Goal: Navigation & Orientation: Go to known website

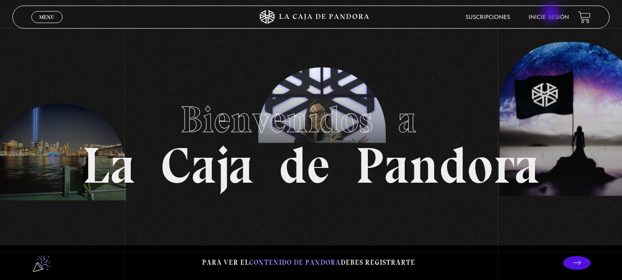
click at [552, 14] on li "Inicie sesión" at bounding box center [549, 17] width 41 height 14
click at [552, 18] on link "Inicie sesión" at bounding box center [549, 18] width 41 height 6
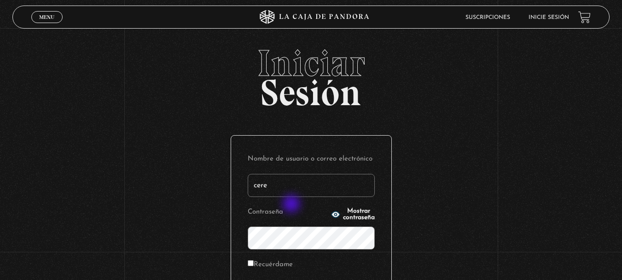
type input "cerecedodaniela@gmail.com"
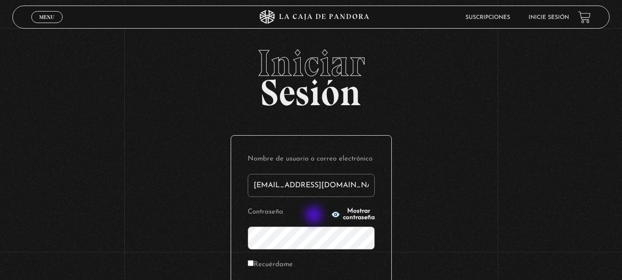
click at [331, 216] on icon "button" at bounding box center [335, 214] width 8 height 6
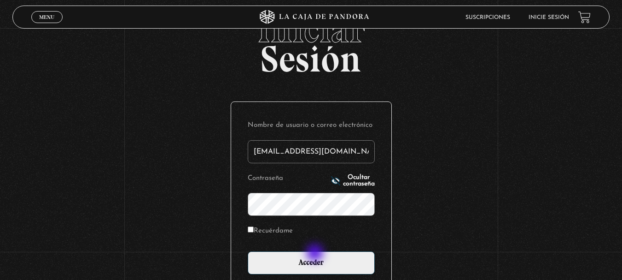
scroll to position [92, 0]
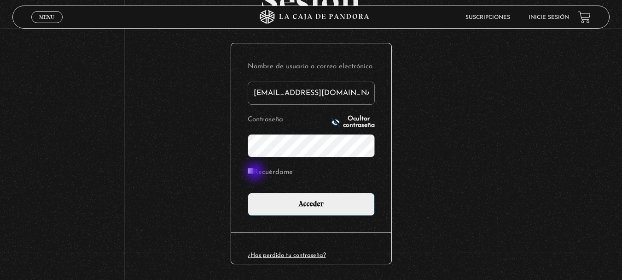
click at [254, 172] on input "Recuérdame" at bounding box center [251, 171] width 6 height 6
checkbox input "true"
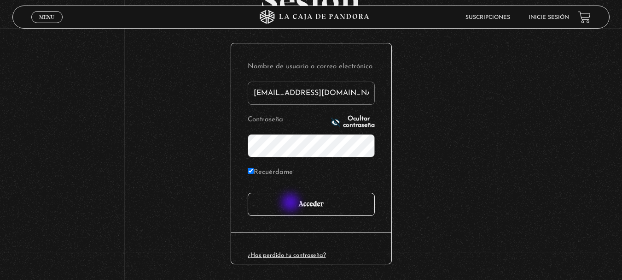
click at [292, 203] on input "Acceder" at bounding box center [311, 204] width 127 height 23
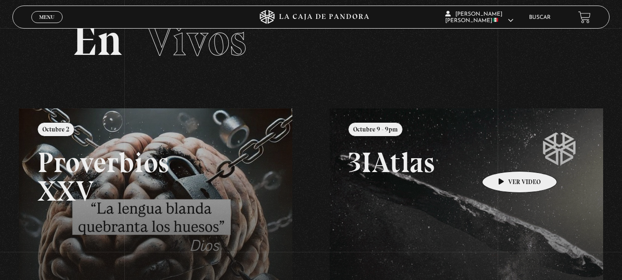
scroll to position [46, 0]
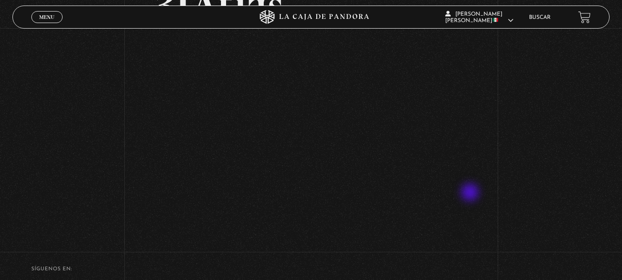
scroll to position [92, 0]
